Goal: Task Accomplishment & Management: Manage account settings

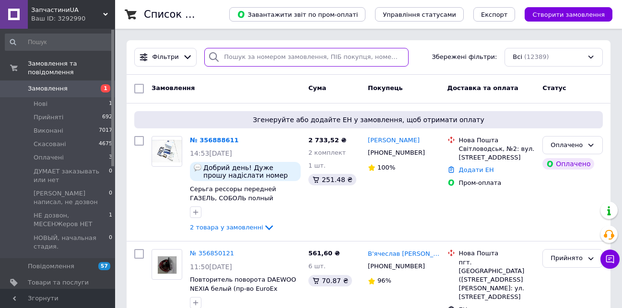
click at [269, 57] on input "search" at bounding box center [306, 57] width 204 height 19
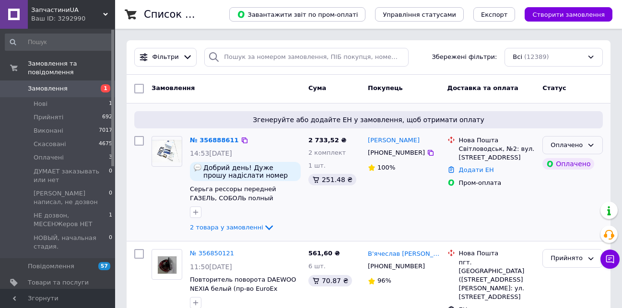
click at [583, 143] on div "Оплачено" at bounding box center [567, 146] width 33 height 10
click at [565, 201] on li "Скасовано" at bounding box center [572, 200] width 59 height 18
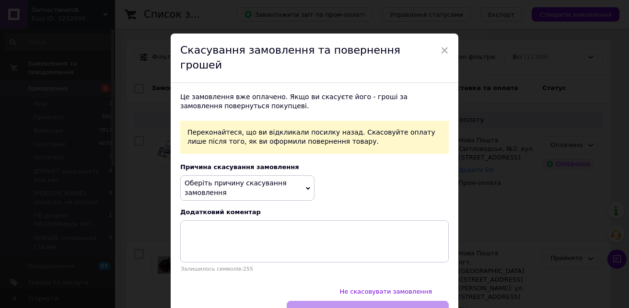
click at [251, 179] on span "Оберіть причину скасування замовлення" at bounding box center [236, 187] width 102 height 17
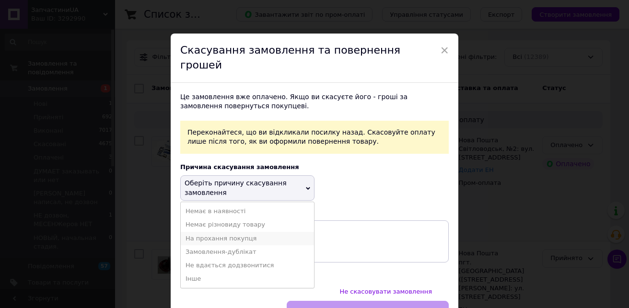
click at [223, 232] on li "На прохання покупця" at bounding box center [247, 238] width 133 height 13
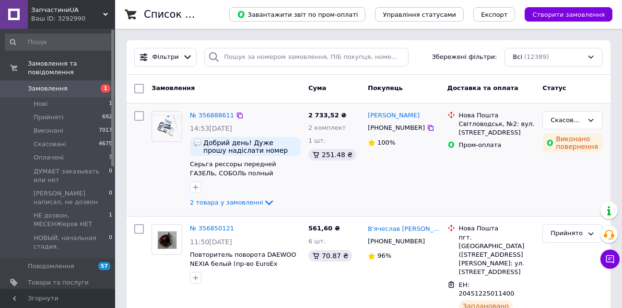
click at [43, 84] on span "Замовлення" at bounding box center [48, 88] width 40 height 9
